Goal: Task Accomplishment & Management: Manage account settings

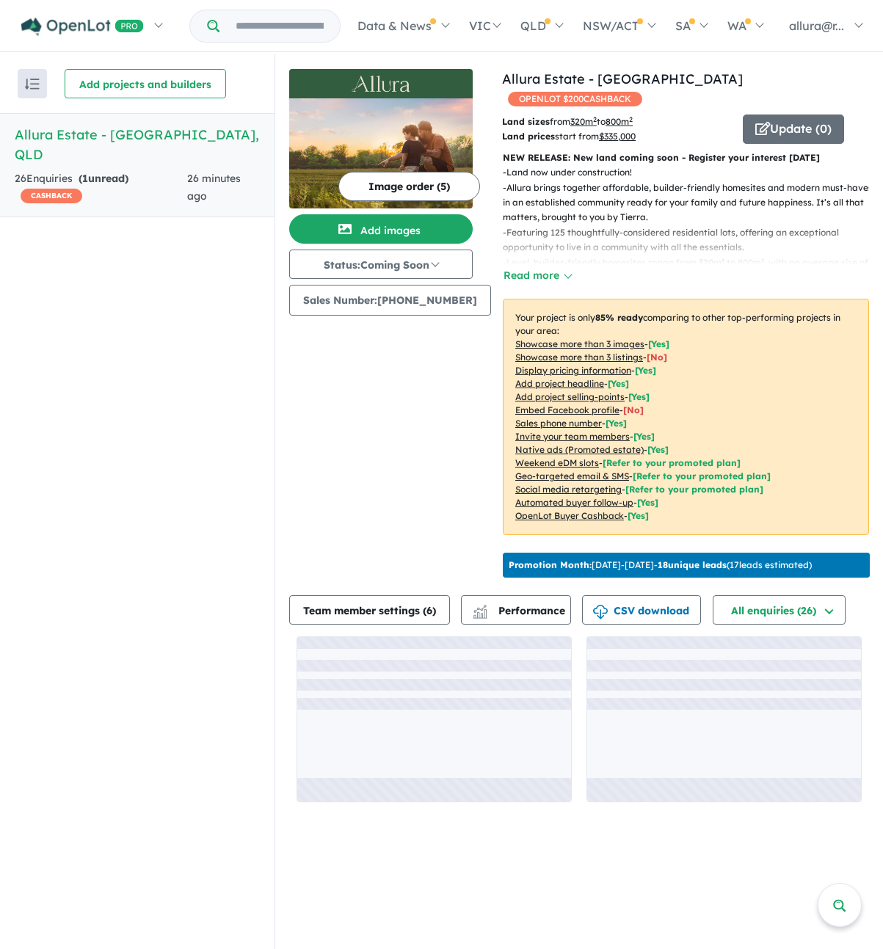
click at [107, 172] on strong "( 1 unread)" at bounding box center [104, 178] width 50 height 13
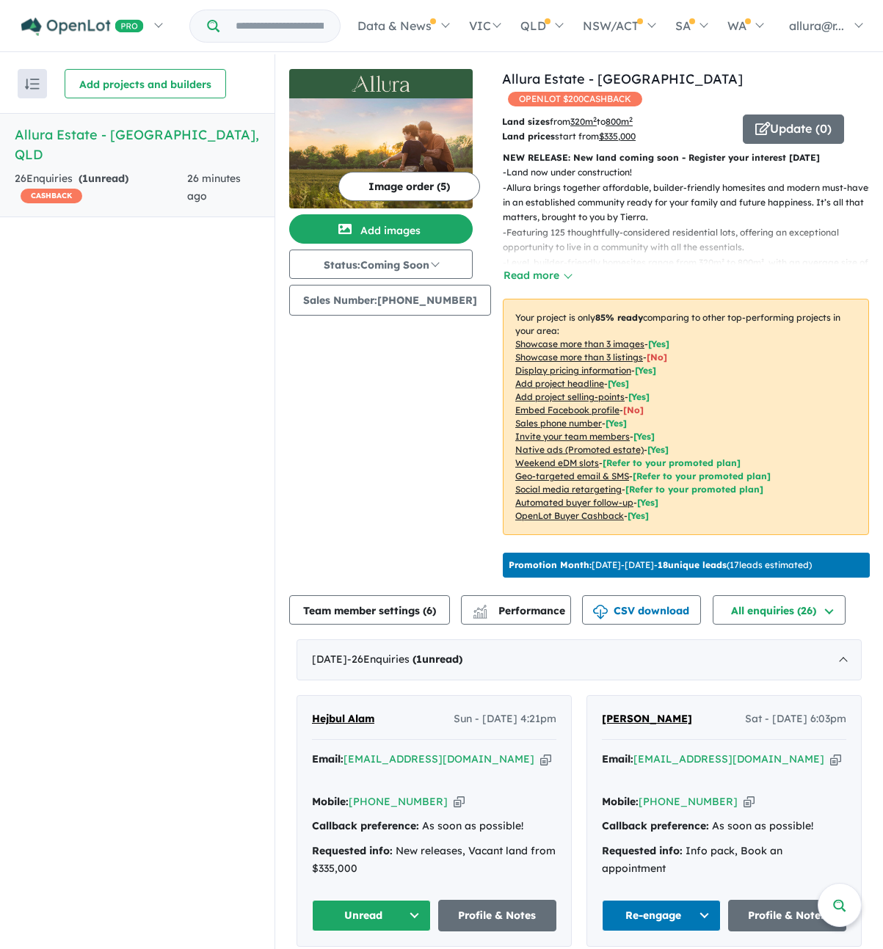
scroll to position [73, 0]
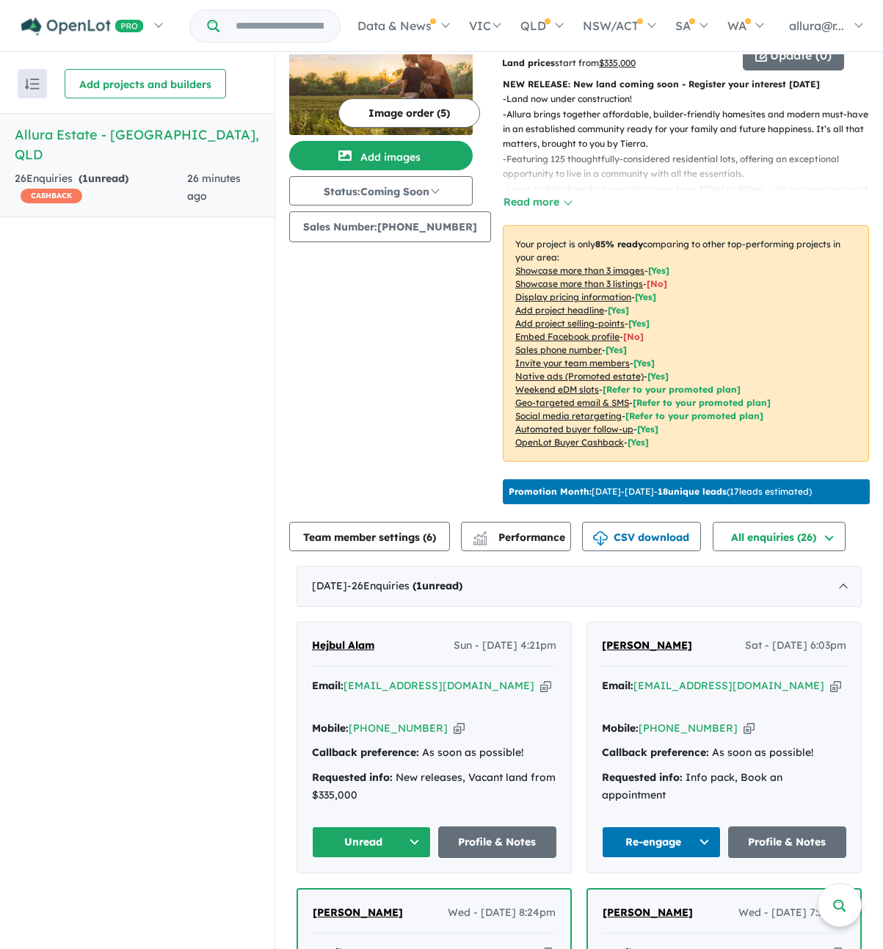
click at [380, 826] on button "Unread" at bounding box center [371, 842] width 119 height 32
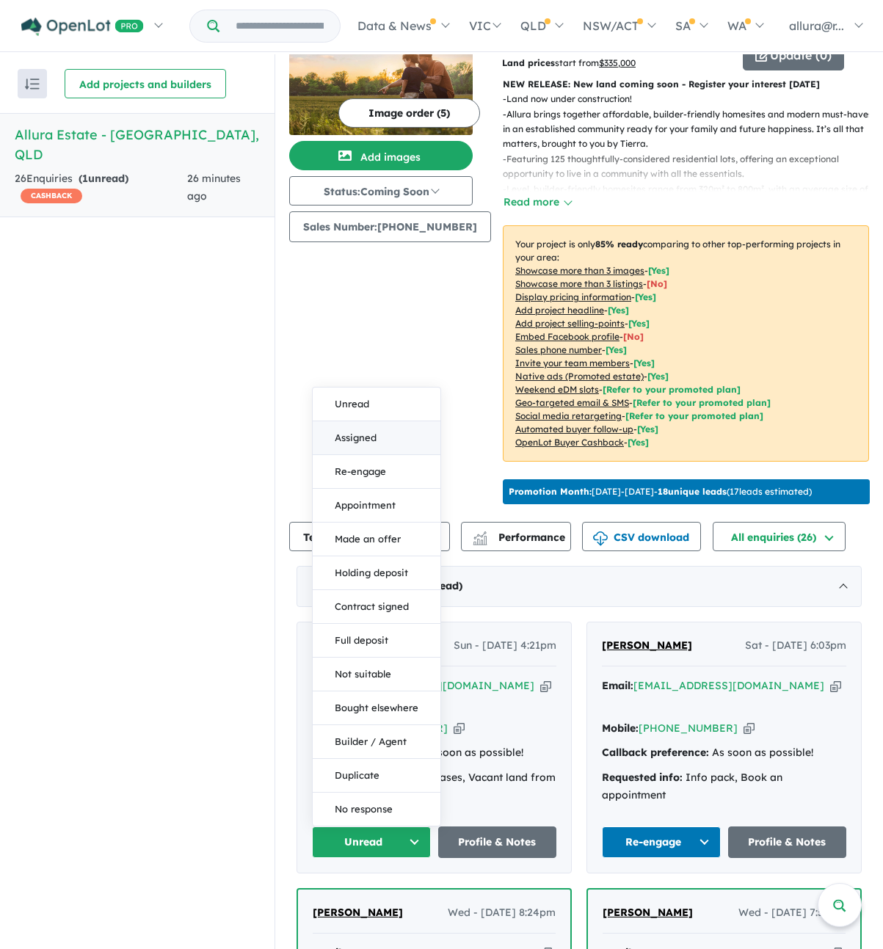
click at [377, 421] on button "Assigned" at bounding box center [377, 438] width 128 height 34
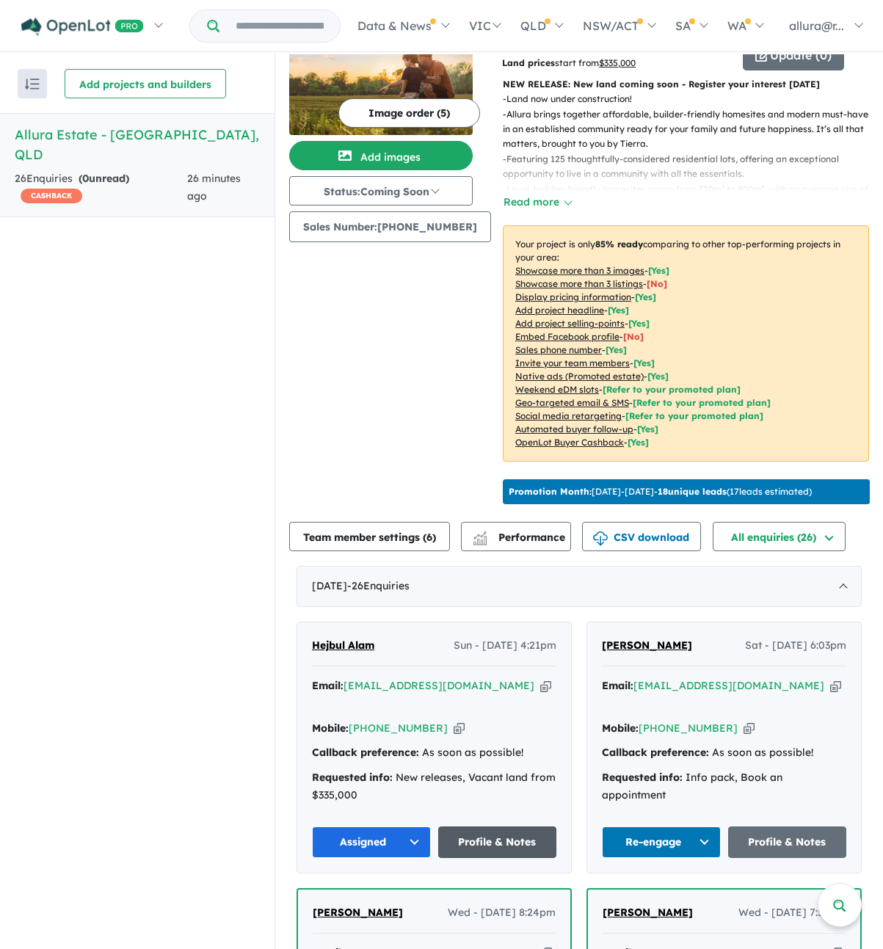
click at [494, 826] on link "Profile & Notes" at bounding box center [497, 842] width 119 height 32
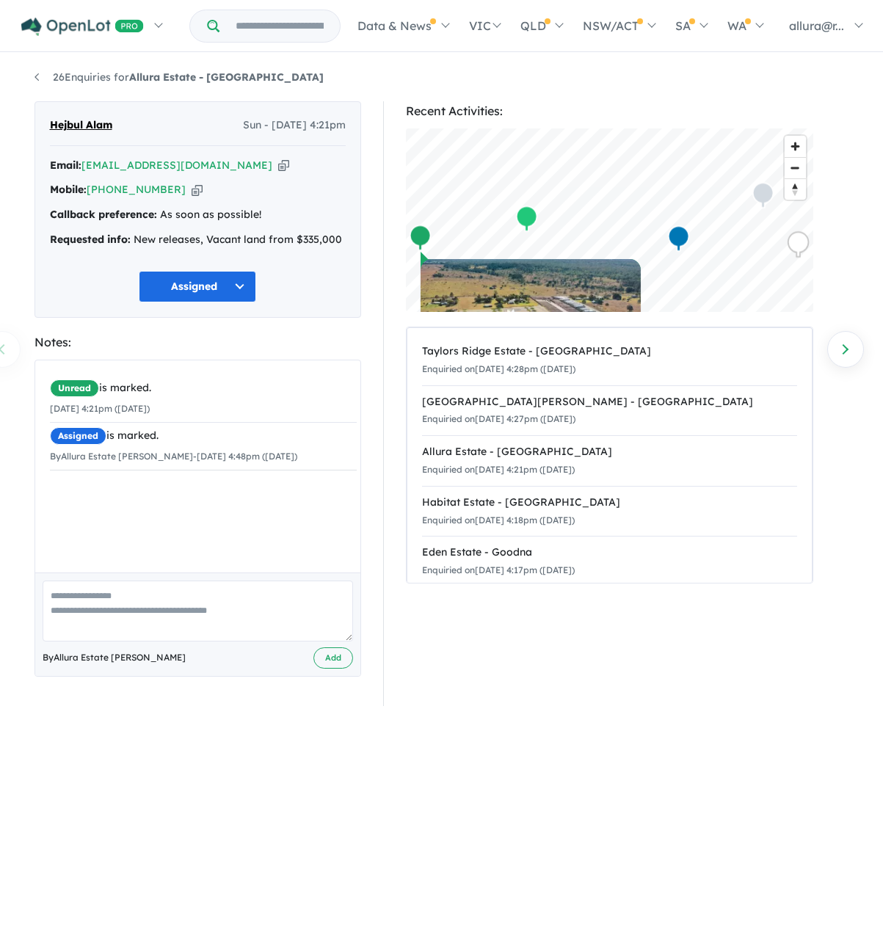
click at [69, 128] on span "Hejbul Alam" at bounding box center [81, 126] width 62 height 18
click at [70, 127] on span "Hejbul Alam" at bounding box center [81, 126] width 62 height 18
